Goal: Task Accomplishment & Management: Manage account settings

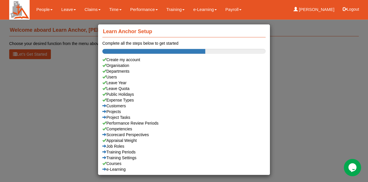
drag, startPoint x: 305, startPoint y: 115, endPoint x: 306, endPoint y: 104, distance: 11.4
click at [304, 114] on div "Learn Anchor Setup Complete all the steps below to get started Create my accoun…" at bounding box center [184, 91] width 368 height 182
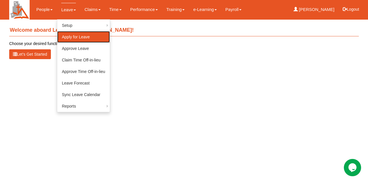
click at [70, 39] on link "Apply for Leave" at bounding box center [83, 37] width 53 height 12
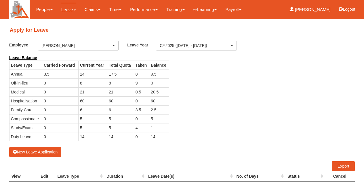
select select "50"
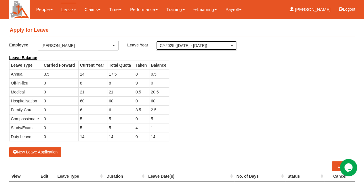
click at [232, 46] on div "CY2025 (1/1/2025 - 31/12/2025)" at bounding box center [196, 46] width 73 height 6
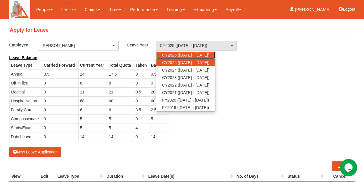
click at [209, 54] on span "CY2026 (1/1/2026 - 31/12/2026)" at bounding box center [185, 55] width 47 height 6
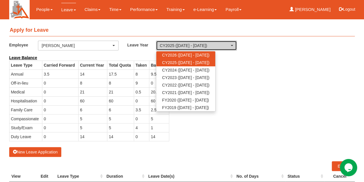
select select "80"
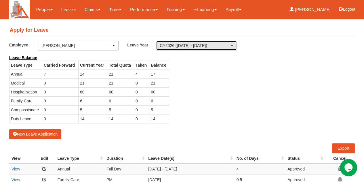
select select "50"
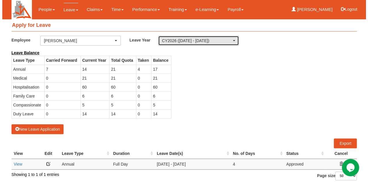
scroll to position [7, 0]
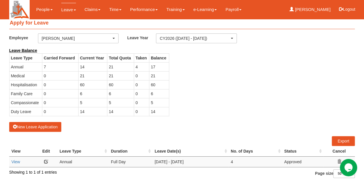
click at [339, 159] on icon at bounding box center [339, 161] width 4 height 4
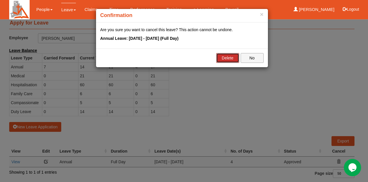
click at [228, 56] on link "Delete" at bounding box center [227, 58] width 23 height 10
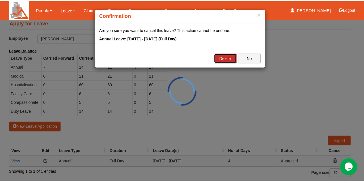
scroll to position [0, 0]
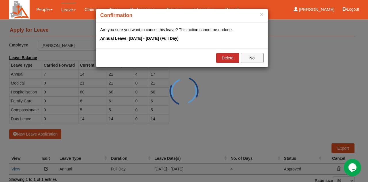
select select "50"
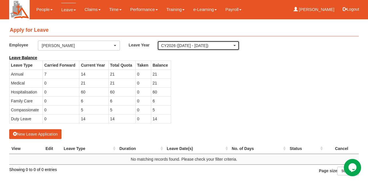
click at [236, 46] on div "CY2026 (1/1/2026 - 31/12/2026)" at bounding box center [198, 46] width 75 height 6
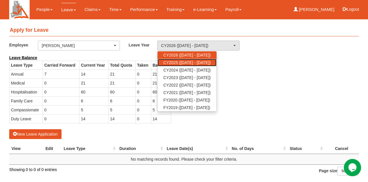
click at [211, 63] on span "CY2025 (1/1/2025 - 31/12/2025)" at bounding box center [186, 63] width 47 height 6
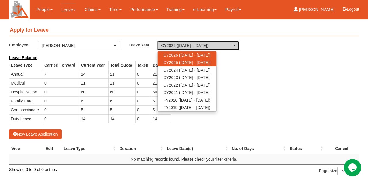
select select "68"
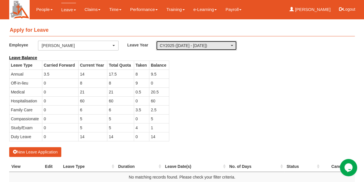
select select "50"
